Goal: Task Accomplishment & Management: Manage account settings

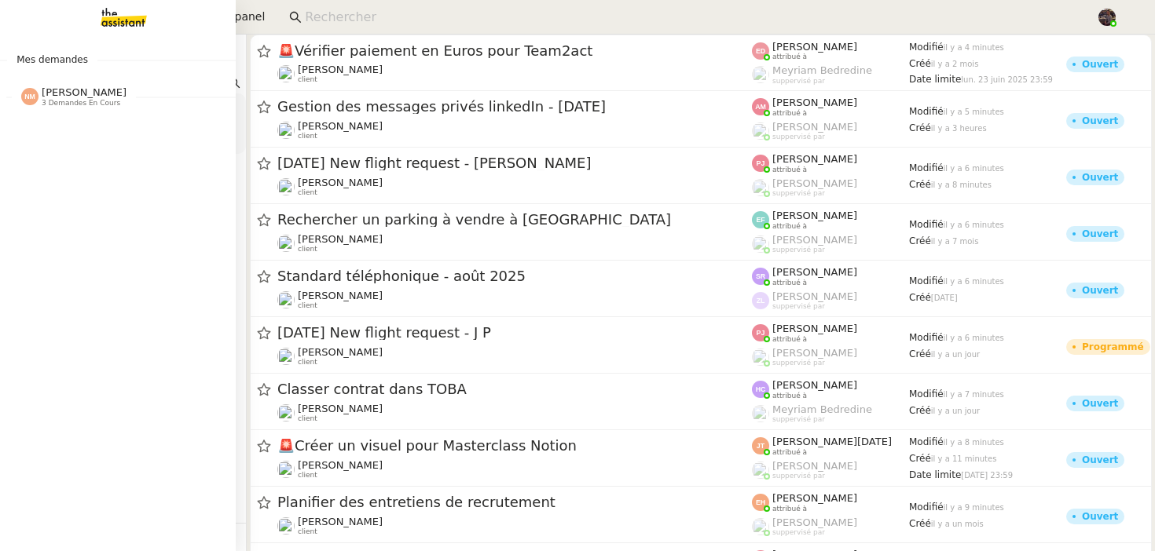
click at [96, 27] on img at bounding box center [111, 17] width 122 height 35
click at [64, 94] on span "[PERSON_NAME]" at bounding box center [84, 92] width 85 height 12
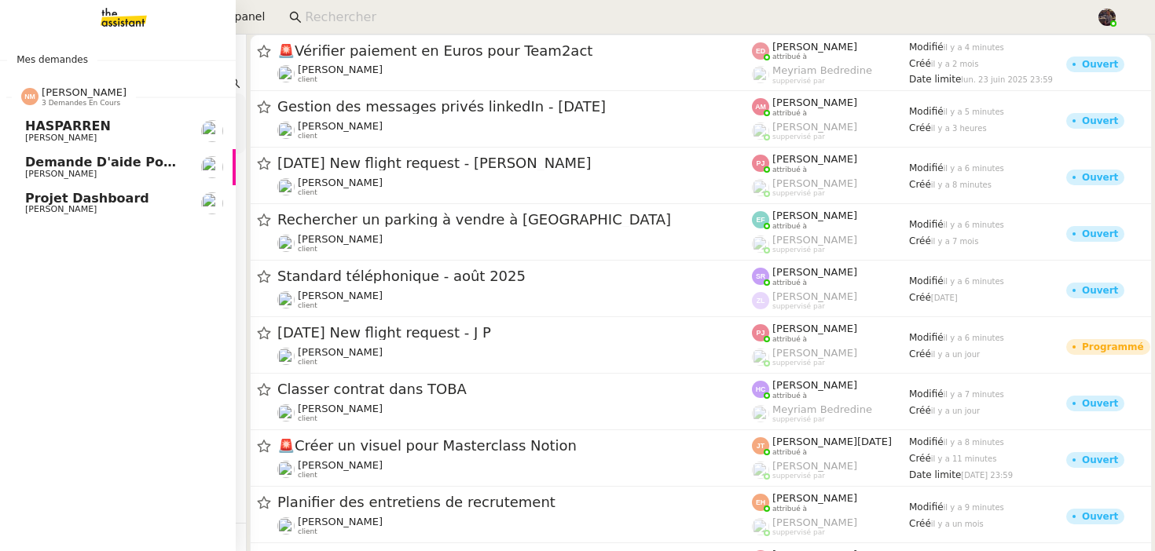
click at [64, 94] on span "[PERSON_NAME]" at bounding box center [84, 92] width 85 height 12
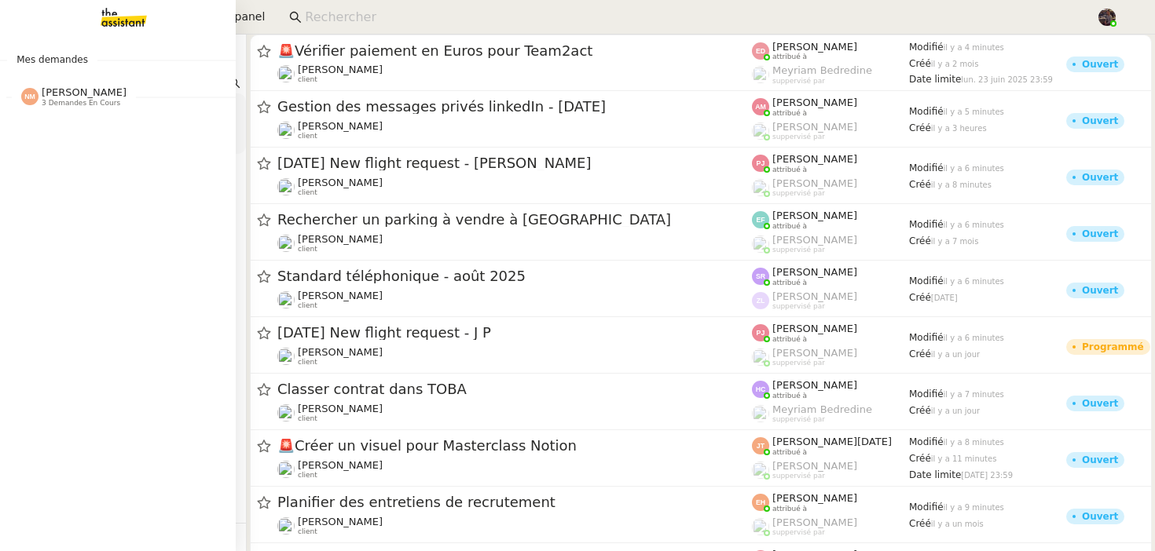
click at [111, 13] on img at bounding box center [111, 17] width 122 height 35
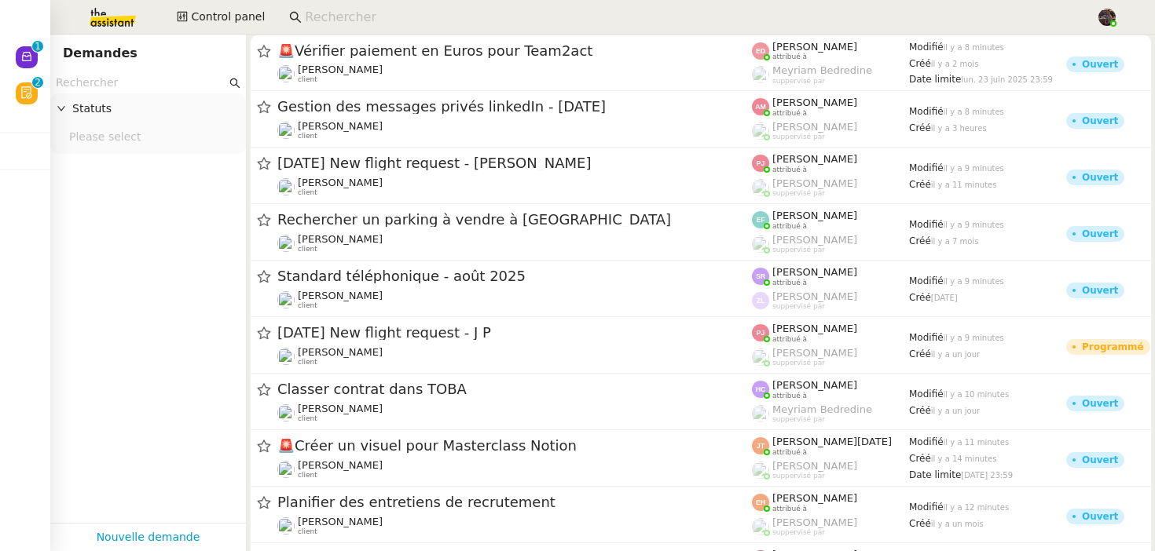
click at [111, 406] on app-tickets-filter "Statuts Please select" at bounding box center [148, 297] width 196 height 451
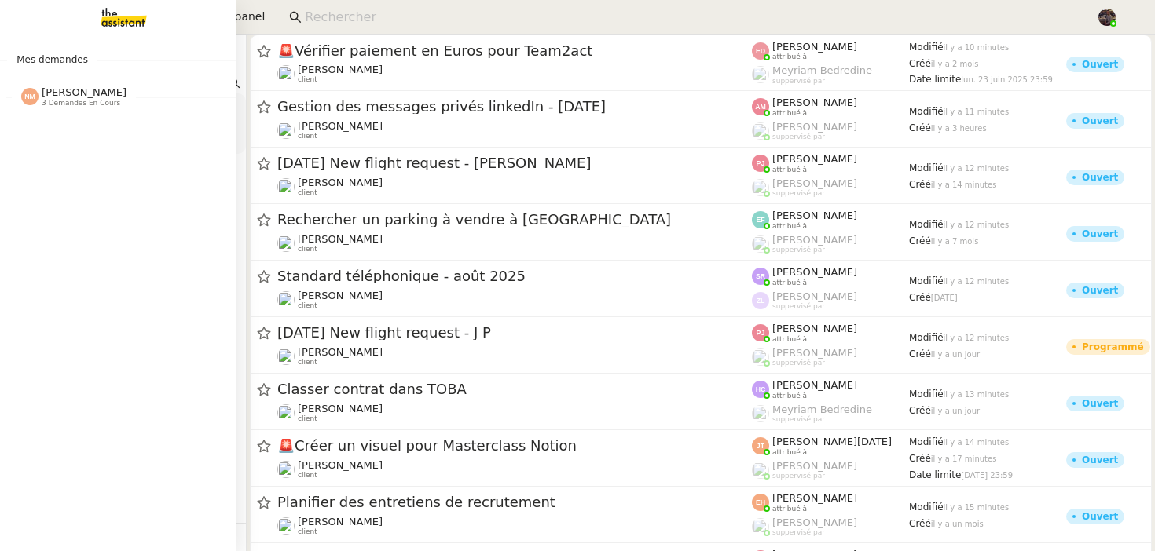
click at [112, 20] on img at bounding box center [111, 17] width 122 height 35
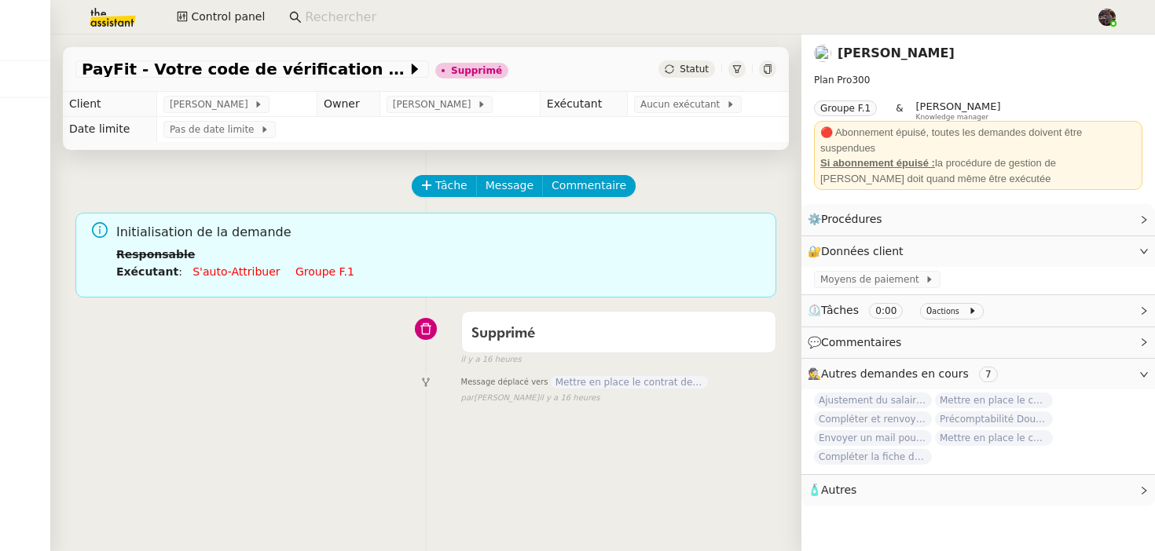
click at [367, 445] on div "Tâche Message Commentaire Veuillez patienter une erreur s'est produite 👌👌👌 mess…" at bounding box center [425, 425] width 751 height 551
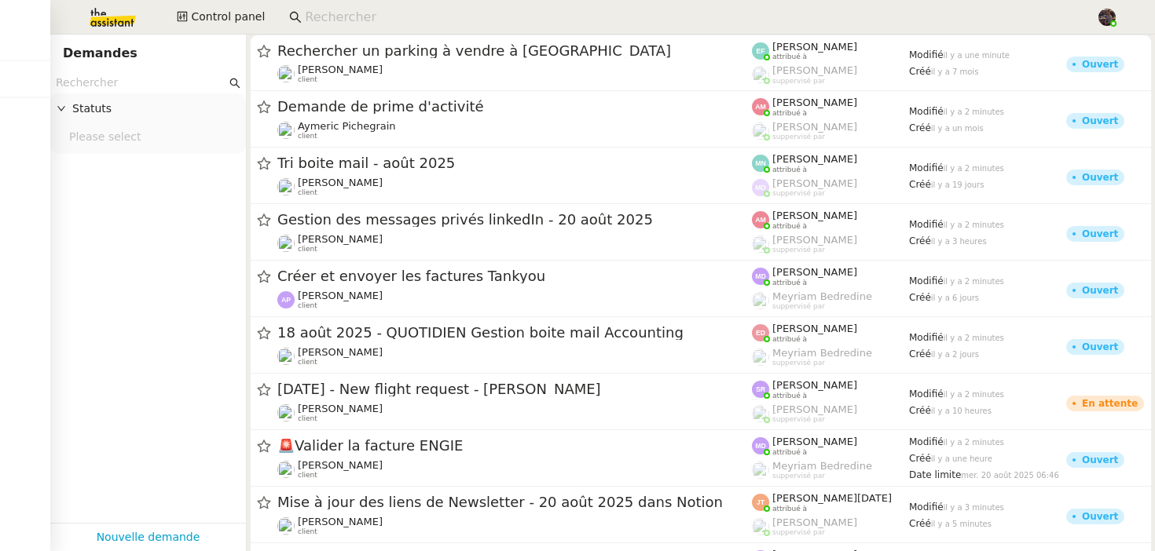
click at [117, 20] on img at bounding box center [100, 17] width 122 height 35
click at [233, 24] on span "Control panel" at bounding box center [228, 17] width 74 height 18
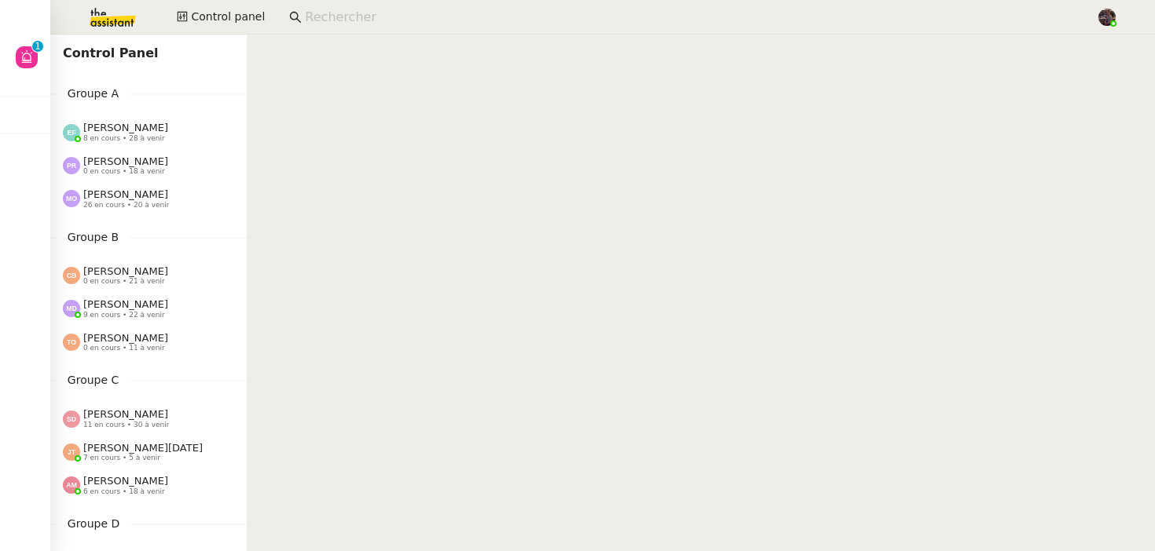
click at [603, 295] on nz-content at bounding box center [701, 293] width 908 height 517
click at [97, 12] on img at bounding box center [100, 17] width 122 height 35
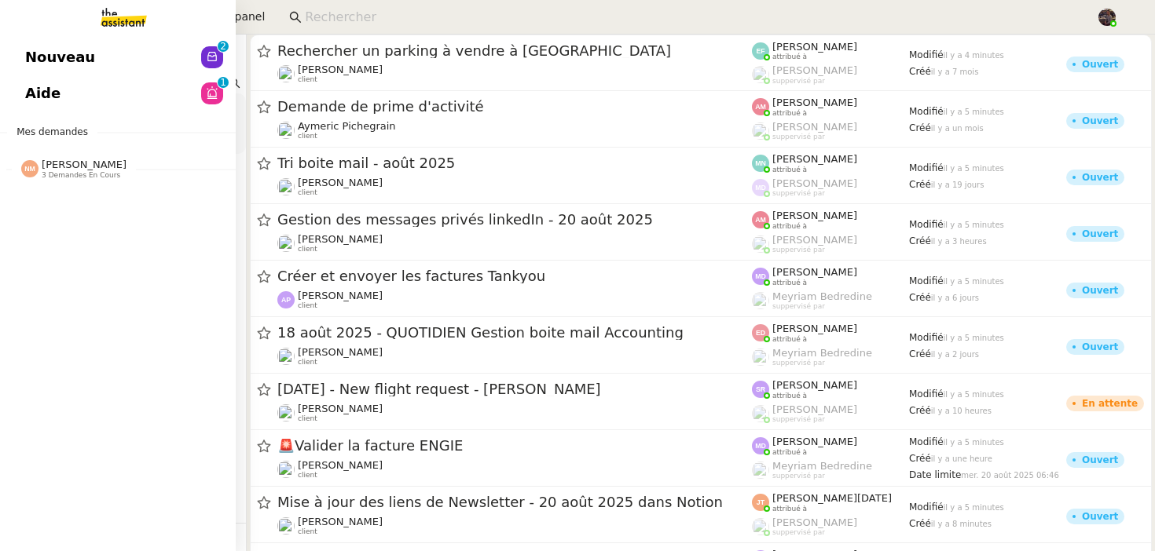
click at [49, 48] on span "Nouveau" at bounding box center [60, 58] width 70 height 24
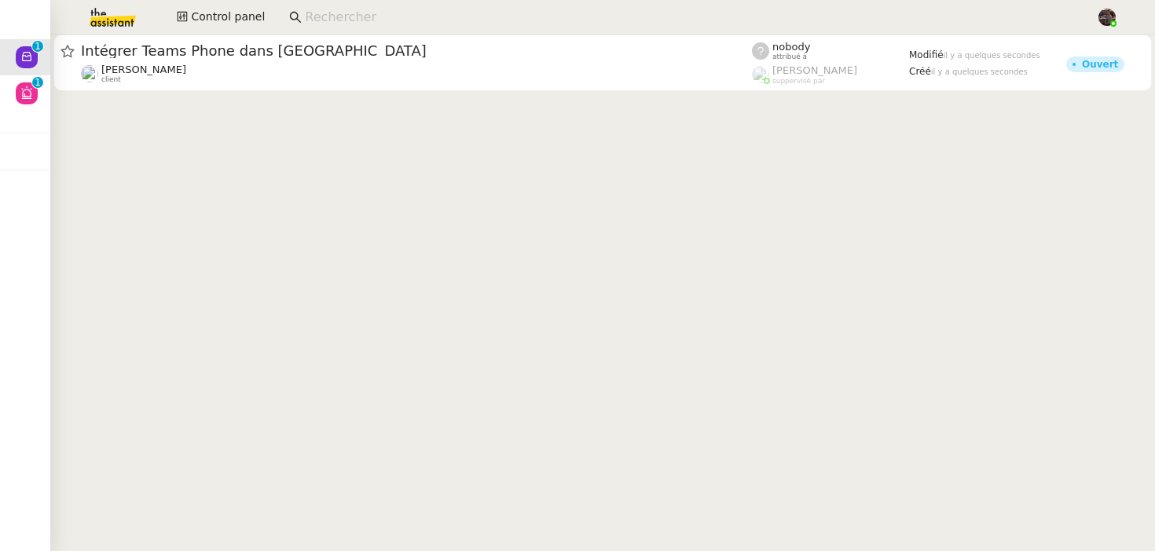
click at [379, 289] on cdk-virtual-scroll-viewport "Intégrer Teams Phone dans Leexi Florian Parant client nobody attribué à Frédéri…" at bounding box center [602, 293] width 1105 height 517
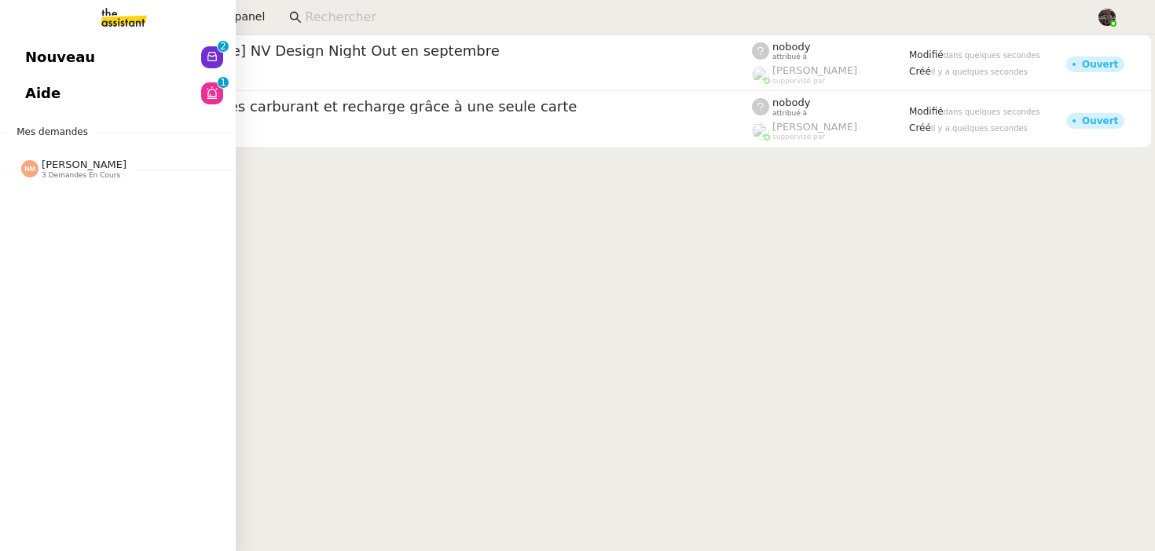
click at [127, 51] on link "Nouveau 0 1 2 3 4 5 6 7 8 9" at bounding box center [118, 57] width 236 height 36
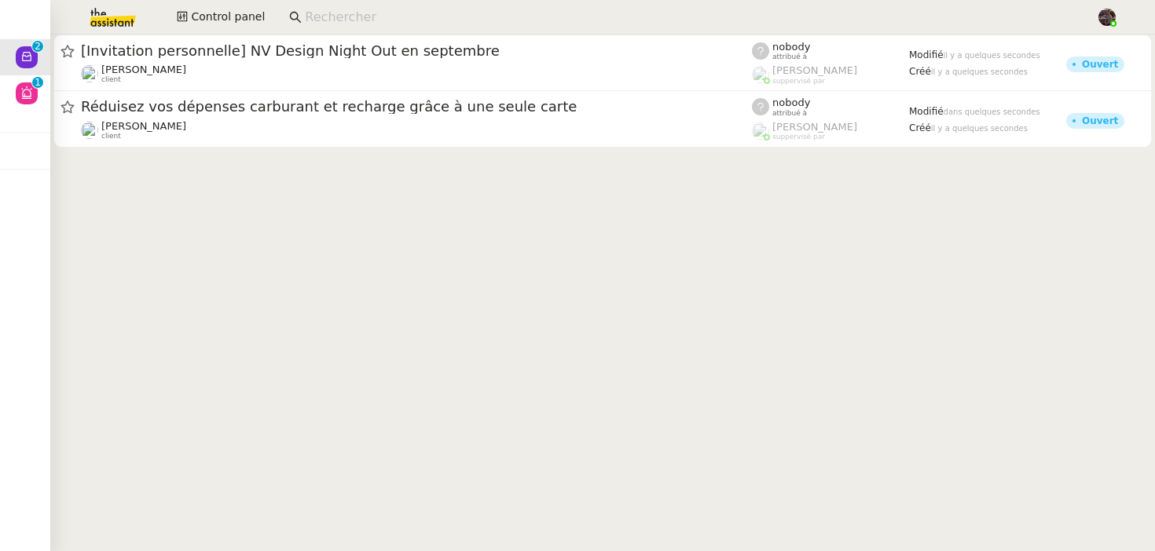
click at [300, 259] on cdk-virtual-scroll-viewport "[Invitation personnelle] NV Design Night Out en septembre Gabrielle Tavernier c…" at bounding box center [602, 293] width 1105 height 517
click at [334, 20] on input at bounding box center [692, 17] width 775 height 21
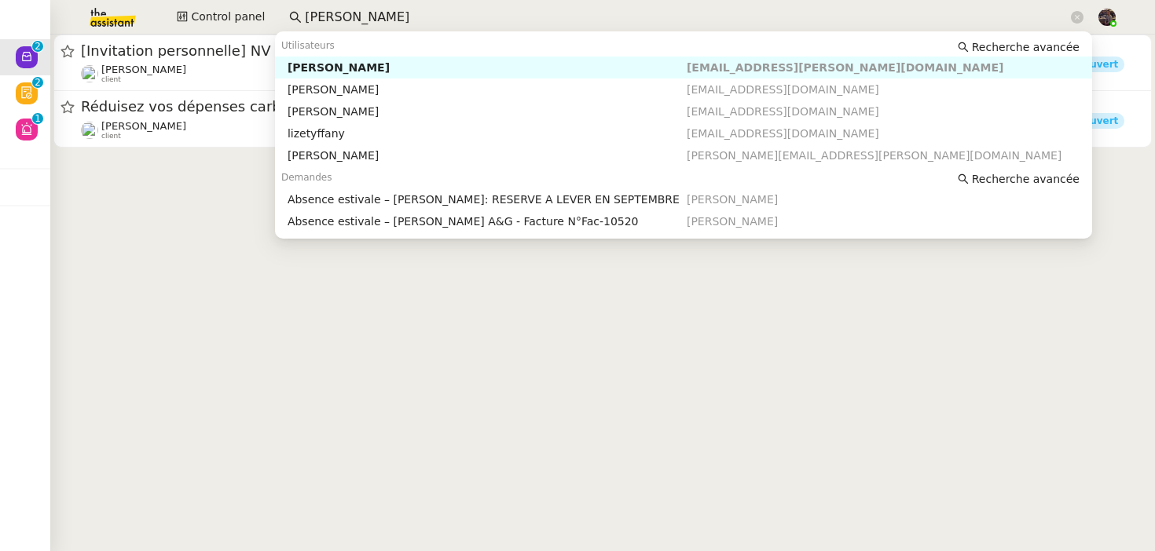
type input "liz"
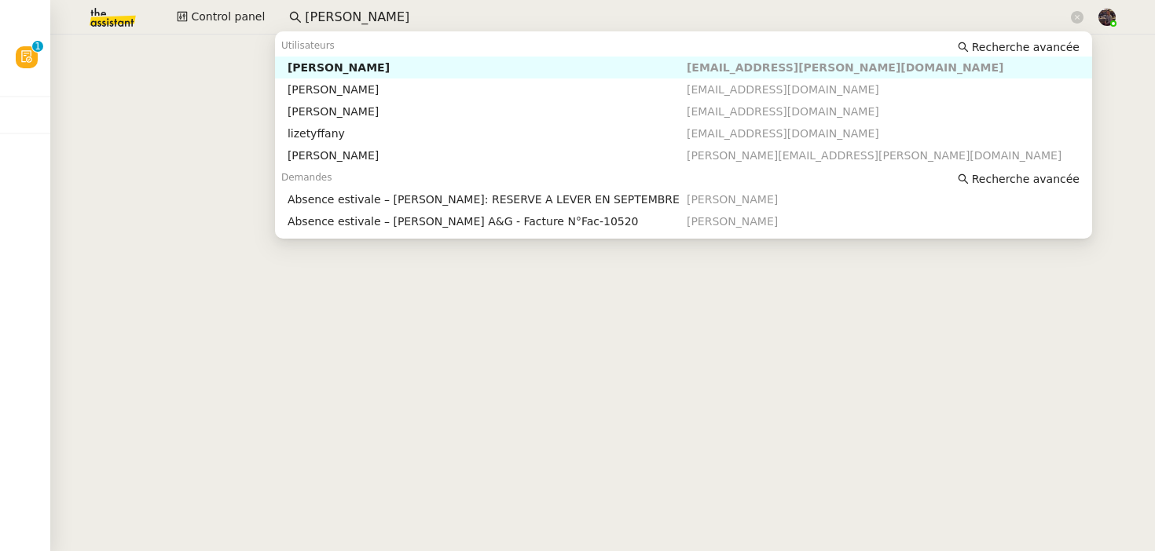
click at [185, 194] on cdk-virtual-scroll-viewport at bounding box center [602, 293] width 1105 height 517
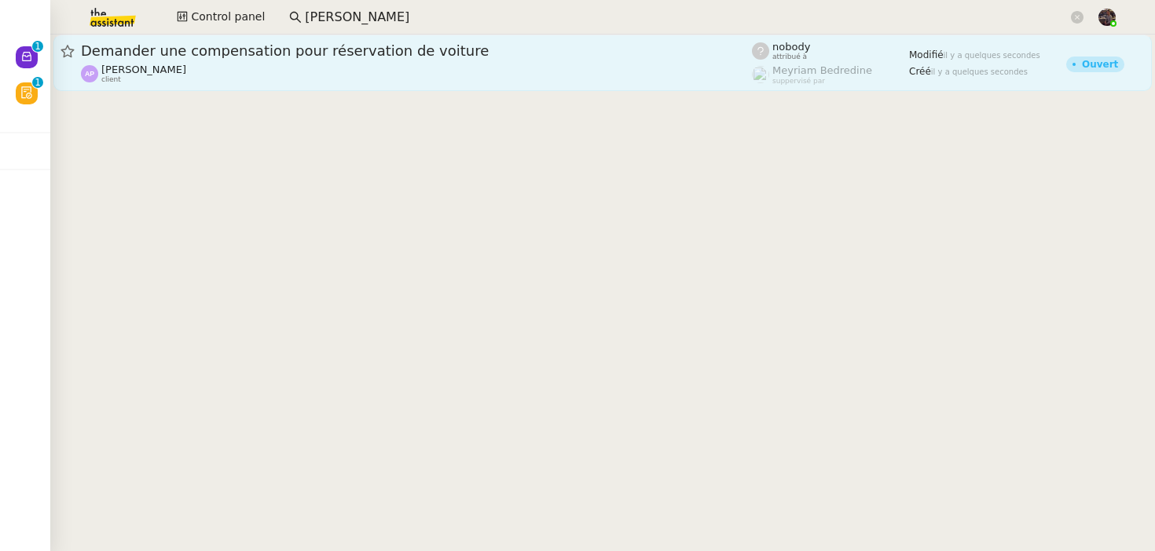
click at [130, 61] on div "Demander une compensation pour réservation de voiture Ashley Poniatowski client" at bounding box center [416, 63] width 671 height 42
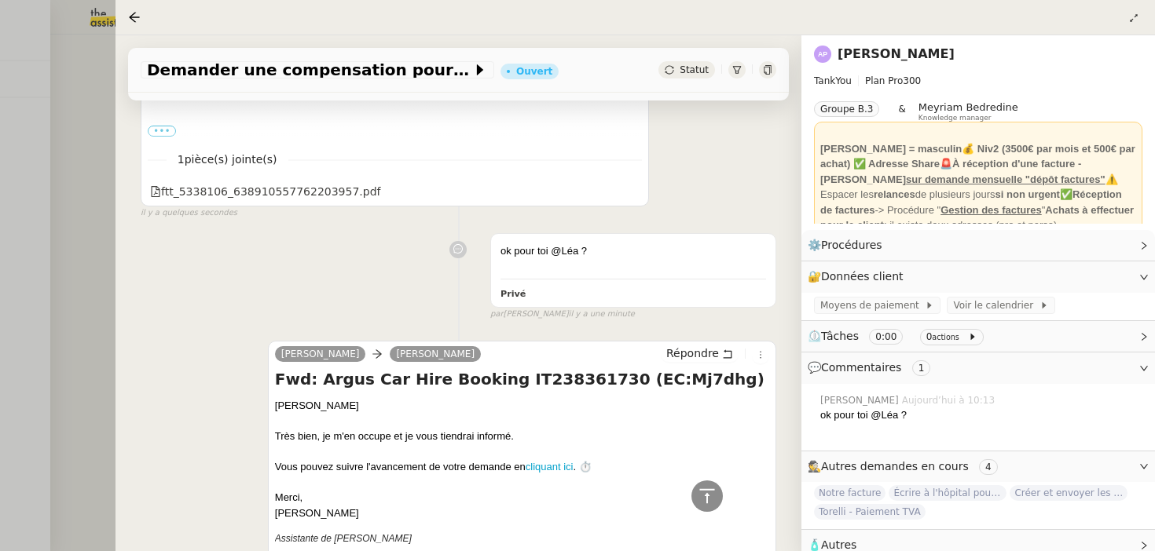
scroll to position [808, 0]
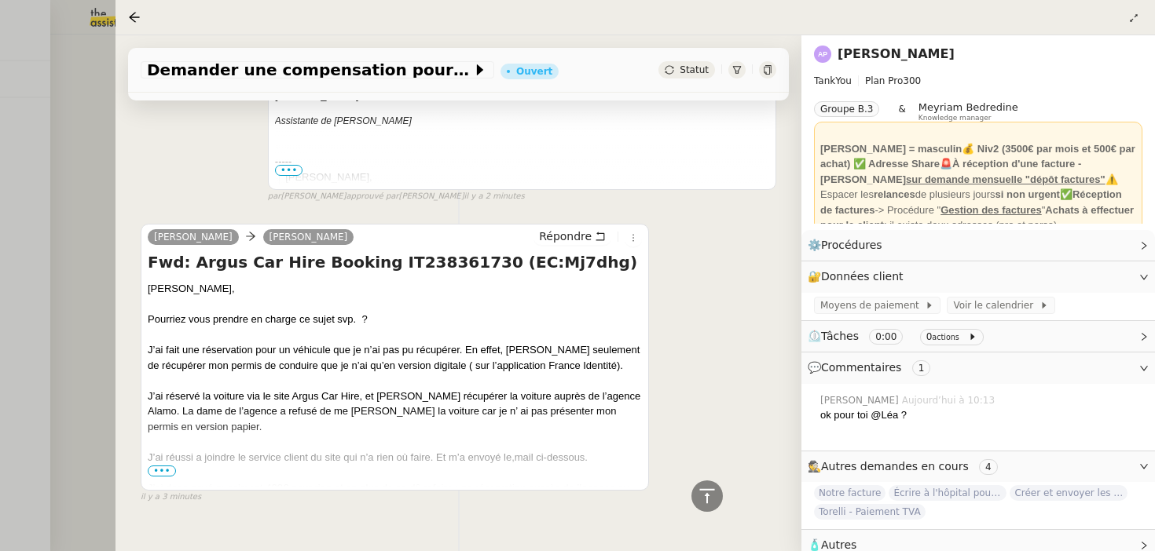
click at [27, 185] on div at bounding box center [577, 275] width 1155 height 551
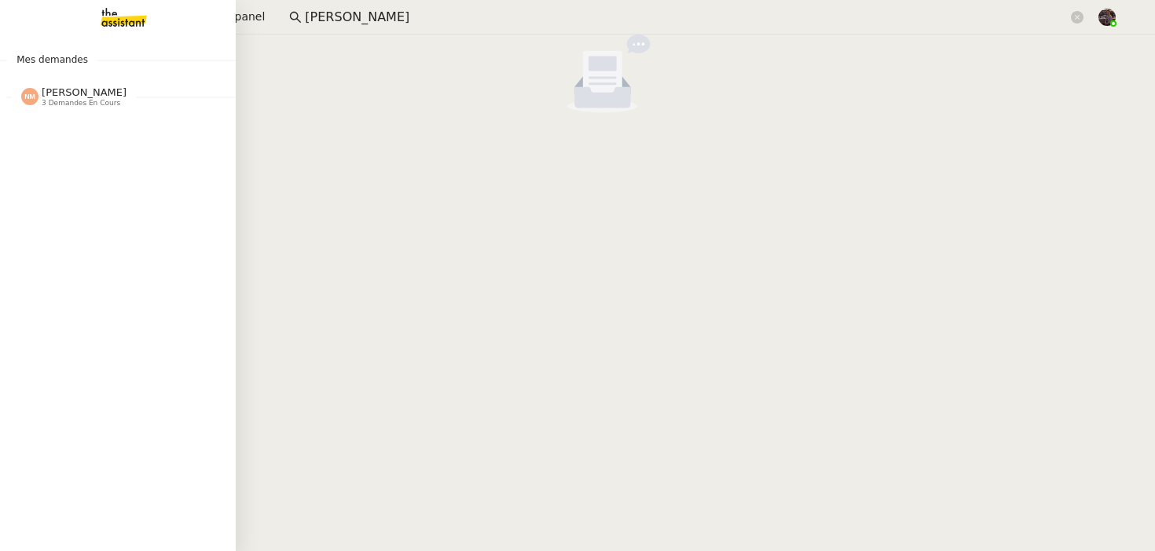
click at [124, 16] on img at bounding box center [111, 17] width 122 height 35
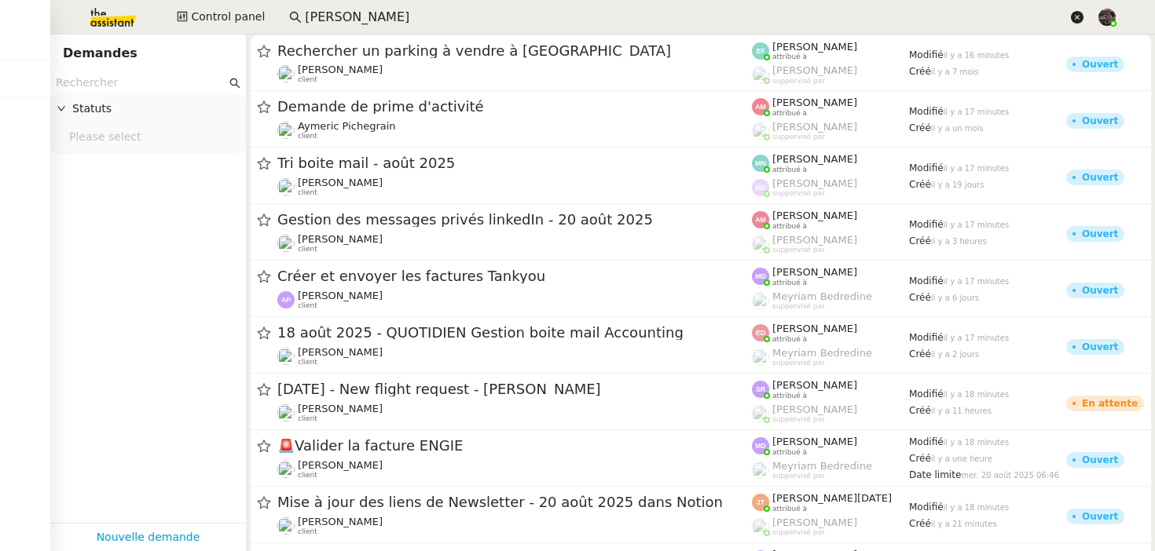
click at [1077, 21] on icon at bounding box center [1077, 17] width 13 height 13
click at [107, 27] on img at bounding box center [100, 17] width 122 height 35
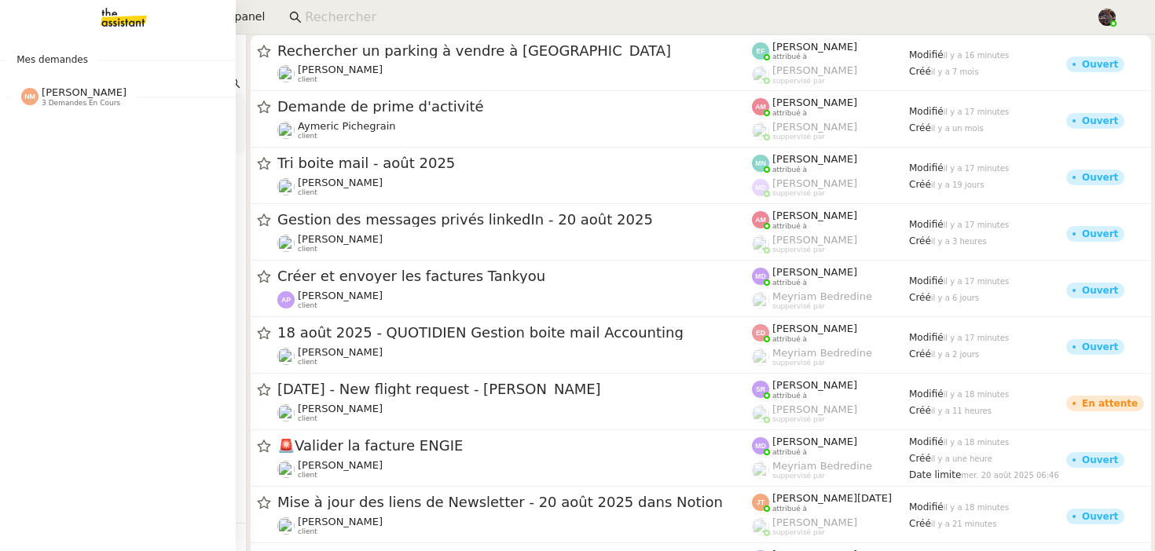
click at [61, 82] on span "Nicolas Morin 3 demandes en cours" at bounding box center [124, 90] width 236 height 33
click at [134, 10] on img at bounding box center [111, 17] width 122 height 35
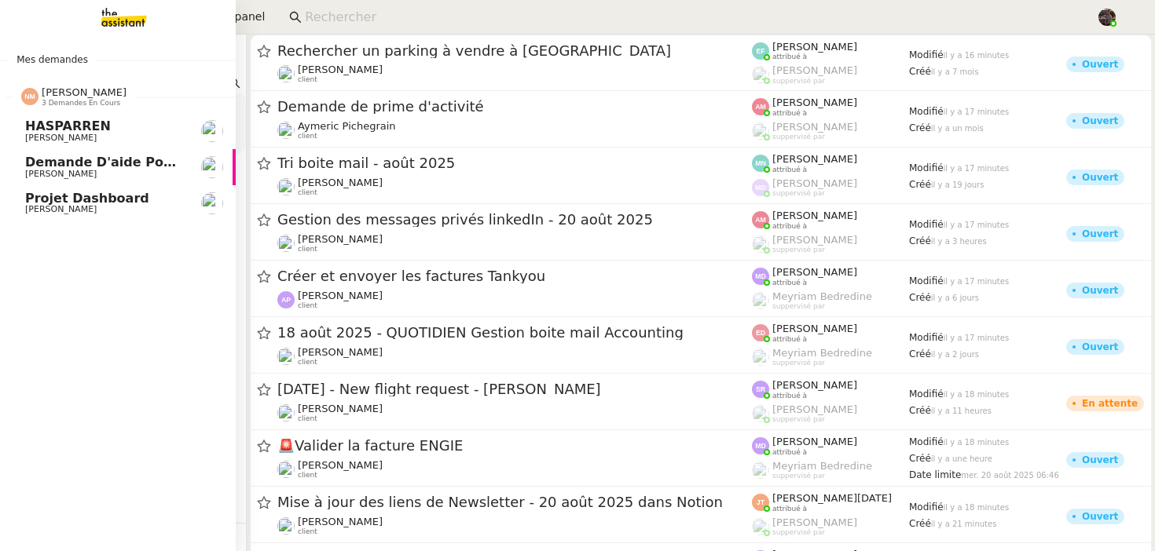
click at [74, 80] on span "Nicolas Morin 3 demandes en cours" at bounding box center [124, 90] width 236 height 33
